Goal: Find specific fact: Find specific fact

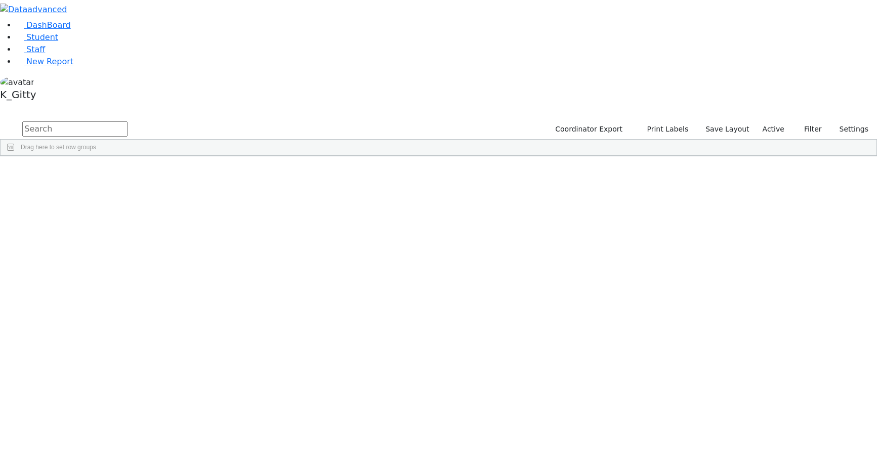
click at [176, 28] on div "DashBoard Student Staff New Report K_Gitty A" at bounding box center [438, 78] width 877 height 156
click at [127, 121] on input "text" at bounding box center [74, 128] width 105 height 15
drag, startPoint x: 168, startPoint y: 34, endPoint x: 98, endPoint y: 22, distance: 72.0
click at [98, 22] on div "DashBoard Student Staff New Report K_Gitty A" at bounding box center [438, 111] width 877 height 222
click at [0, 120] on button "submit" at bounding box center [10, 129] width 20 height 19
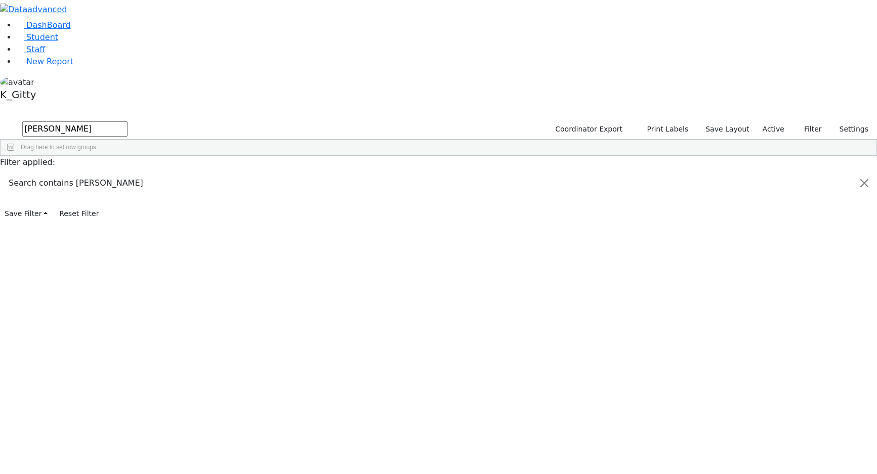
click at [320, 173] on div "Ackerman Esti" at bounding box center [289, 180] width 64 height 14
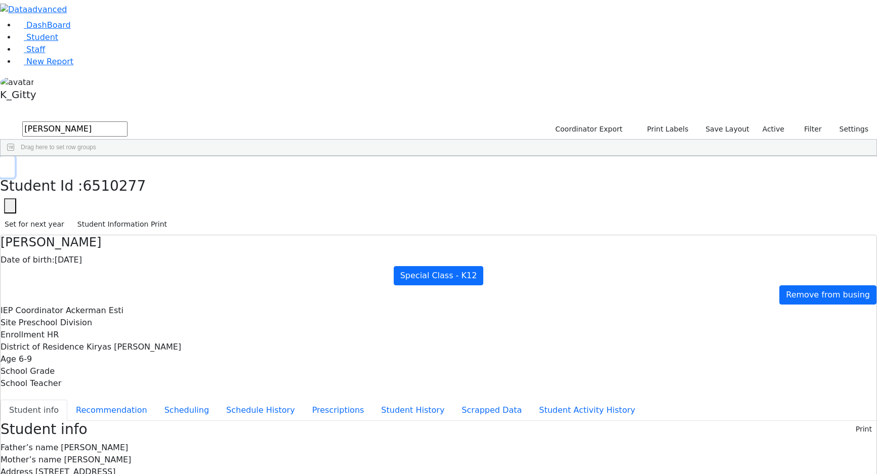
drag, startPoint x: 182, startPoint y: 13, endPoint x: 162, endPoint y: 30, distance: 26.1
click at [15, 156] on button "button" at bounding box center [7, 166] width 15 height 21
drag, startPoint x: 173, startPoint y: 42, endPoint x: 97, endPoint y: 40, distance: 75.4
click at [97, 40] on div "DashBoard Student Staff New Report K_Gitty 3" at bounding box center [438, 428] width 877 height 857
click at [320, 173] on div "Nenner Simmone" at bounding box center [289, 180] width 64 height 14
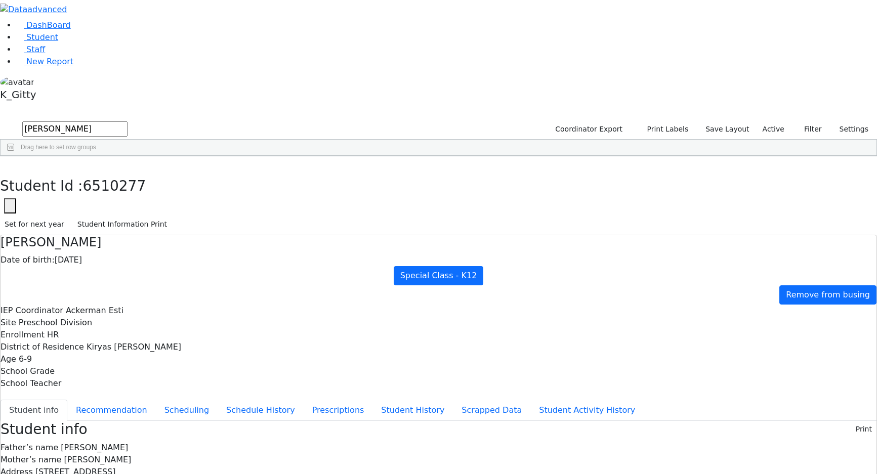
click at [320, 173] on div "Nenner Simmone" at bounding box center [289, 180] width 64 height 14
drag, startPoint x: 169, startPoint y: 9, endPoint x: 177, endPoint y: 39, distance: 31.2
click at [15, 156] on button "button" at bounding box center [7, 166] width 15 height 21
drag, startPoint x: 129, startPoint y: 39, endPoint x: 85, endPoint y: 30, distance: 45.1
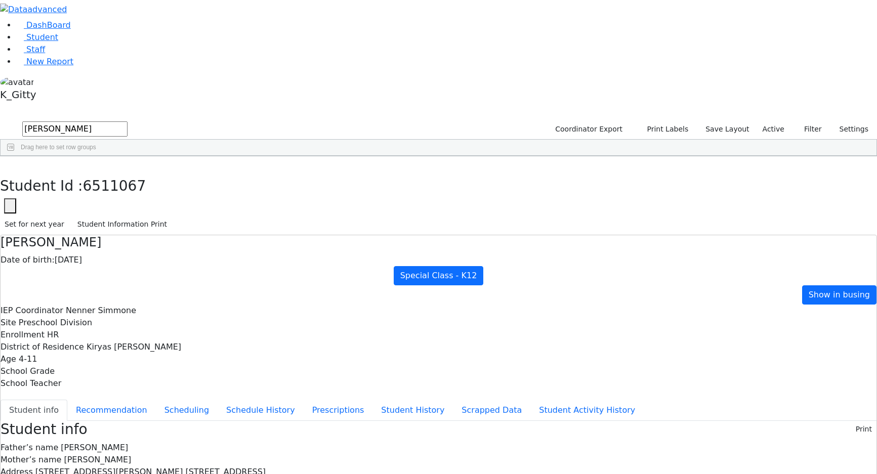
click at [320, 201] on div "Nenner Simmone" at bounding box center [289, 208] width 64 height 14
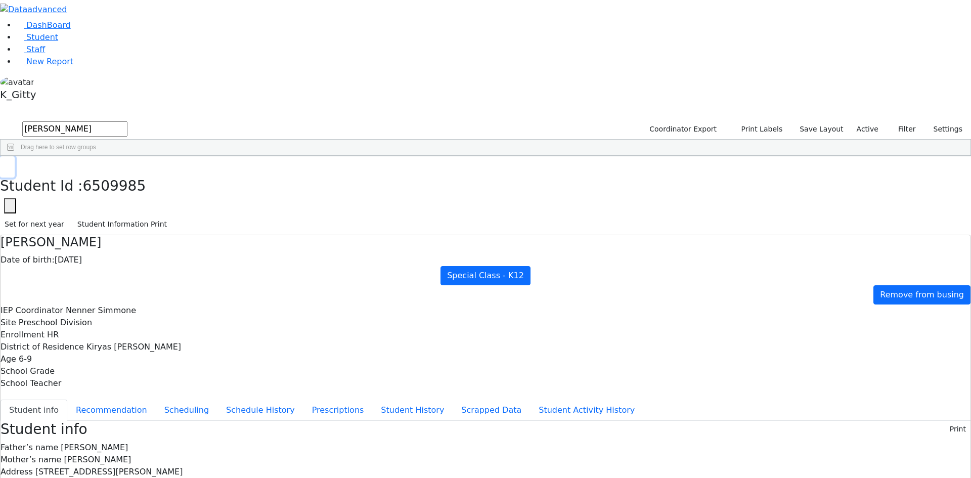
click at [10, 164] on icon "button" at bounding box center [8, 167] width 6 height 6
drag, startPoint x: 185, startPoint y: 41, endPoint x: 78, endPoint y: 30, distance: 107.9
click at [78, 30] on div "DashBoard Student Staff New Report K_Gitty 4" at bounding box center [485, 432] width 971 height 865
click at [129, 187] on div "[PERSON_NAME]" at bounding box center [97, 194] width 64 height 14
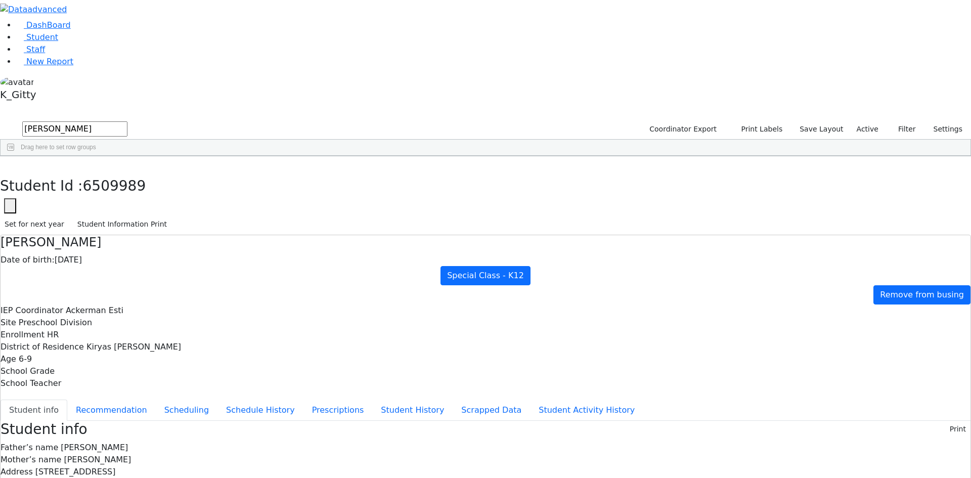
click at [116, 467] on span "[STREET_ADDRESS]" at bounding box center [75, 472] width 80 height 10
drag, startPoint x: 423, startPoint y: 169, endPoint x: 389, endPoint y: 171, distance: 34.4
click at [116, 467] on span "[STREET_ADDRESS]" at bounding box center [75, 472] width 80 height 10
copy span "6 Sanz Ct."
click at [10, 164] on icon "button" at bounding box center [8, 167] width 6 height 6
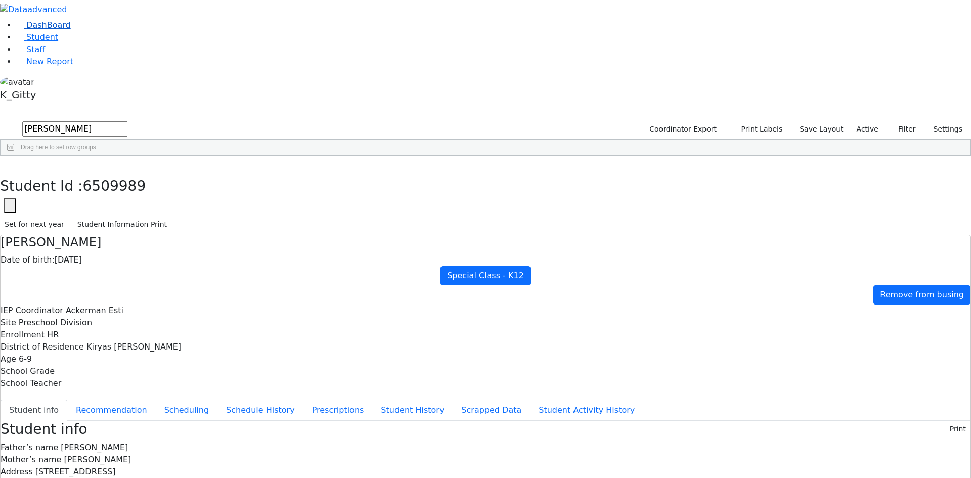
drag, startPoint x: 174, startPoint y: 40, endPoint x: 68, endPoint y: 42, distance: 105.3
click at [68, 42] on div "DashBoard Student Staff New Report K_Gitty 2" at bounding box center [485, 412] width 971 height 825
type input "[PERSON_NAME]"
click at [193, 258] on div "[PERSON_NAME]" at bounding box center [161, 265] width 64 height 14
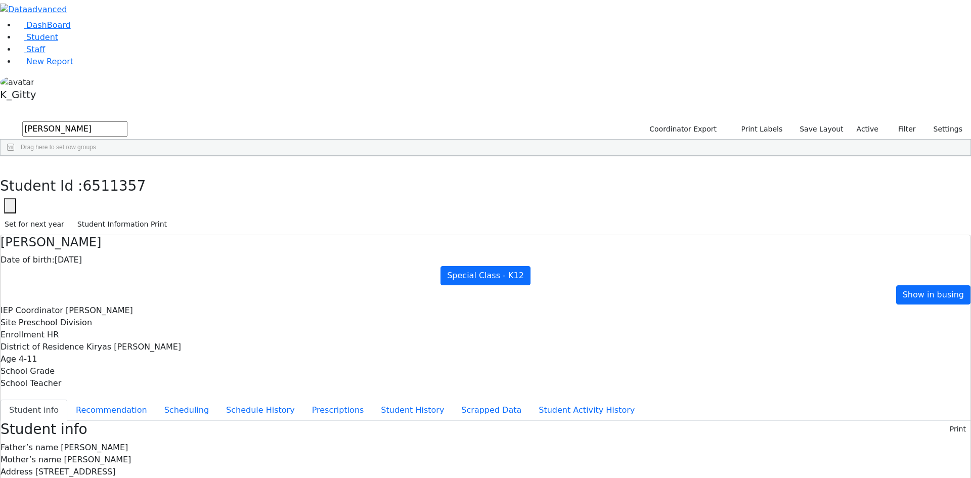
drag, startPoint x: 443, startPoint y: 172, endPoint x: 393, endPoint y: 172, distance: 50.1
click at [116, 467] on span "[STREET_ADDRESS]" at bounding box center [75, 472] width 80 height 10
copy span "[STREET_ADDRESS]"
